Goal: Information Seeking & Learning: Learn about a topic

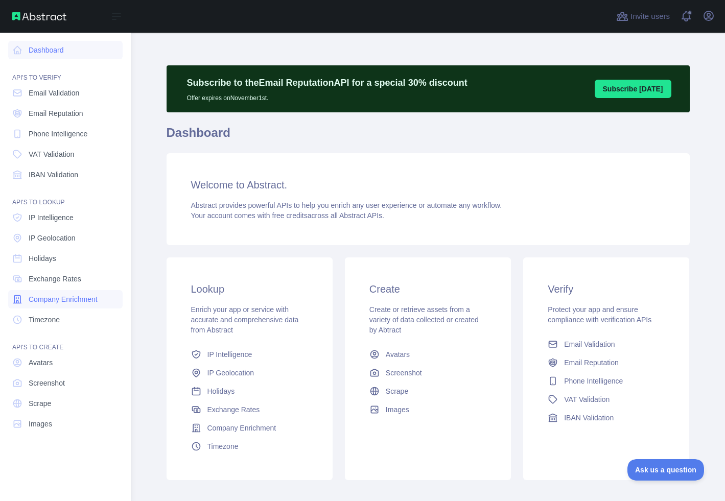
click at [70, 293] on link "Company Enrichment" at bounding box center [65, 299] width 114 height 18
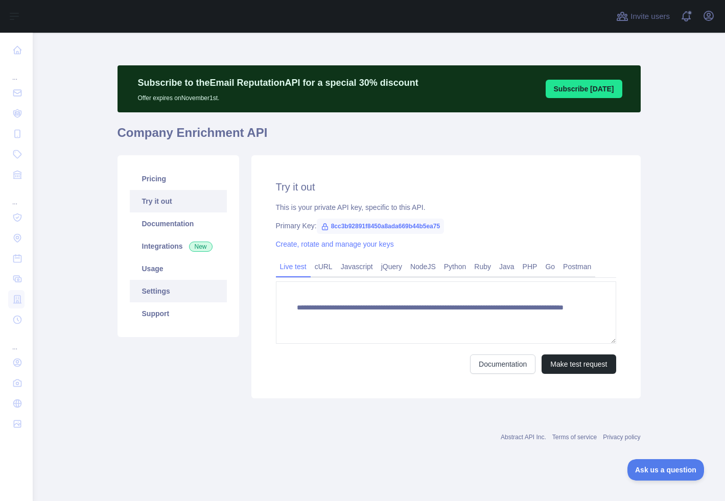
click at [187, 296] on link "Settings" at bounding box center [178, 291] width 97 height 22
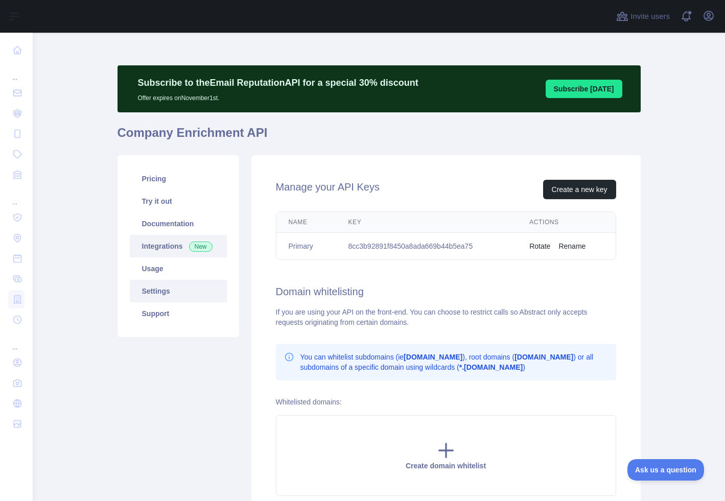
click at [175, 243] on link "Integrations New" at bounding box center [178, 246] width 97 height 22
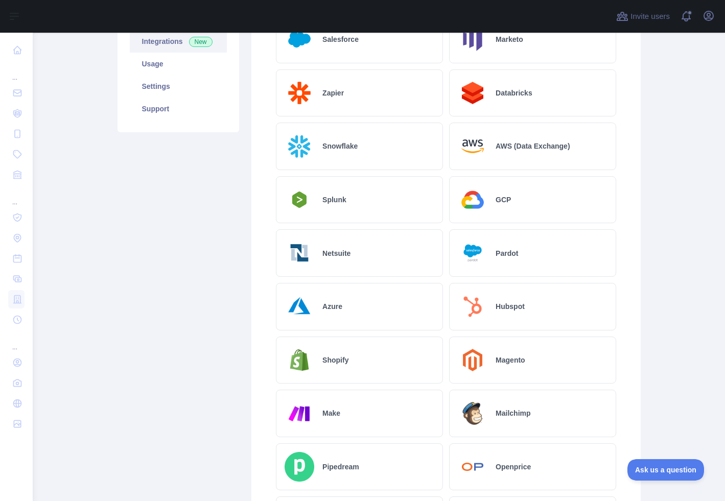
scroll to position [208, 0]
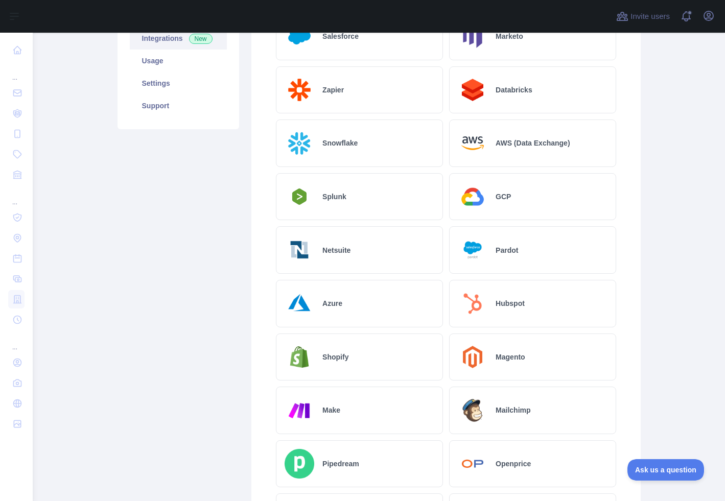
click at [520, 305] on h2 "Hubspot" at bounding box center [510, 303] width 29 height 10
